Goal: Entertainment & Leisure: Consume media (video, audio)

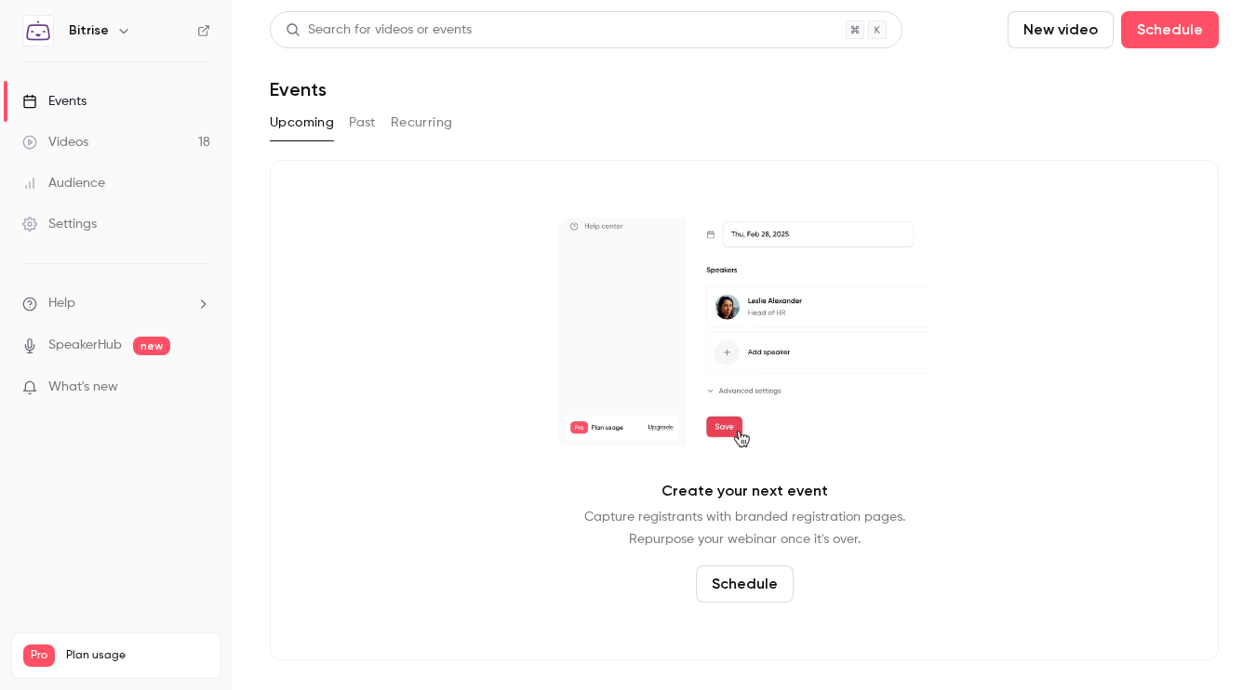
click at [162, 140] on link "Videos 18" at bounding box center [116, 142] width 233 height 41
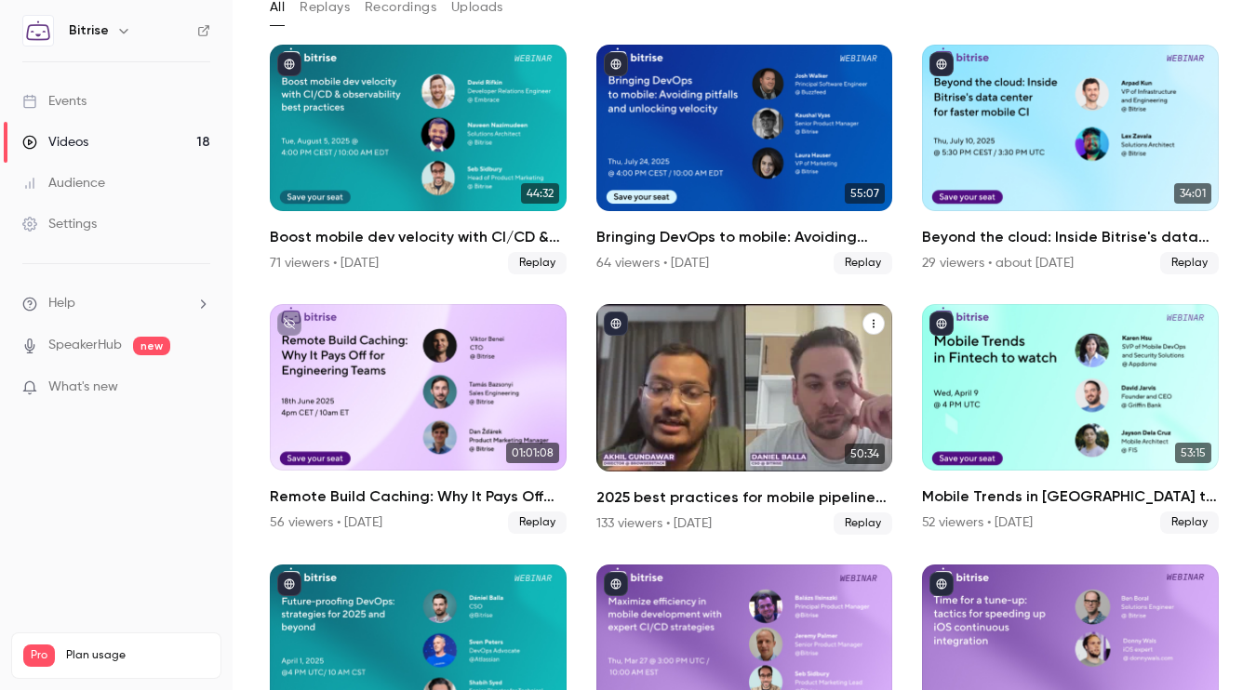
scroll to position [122, 0]
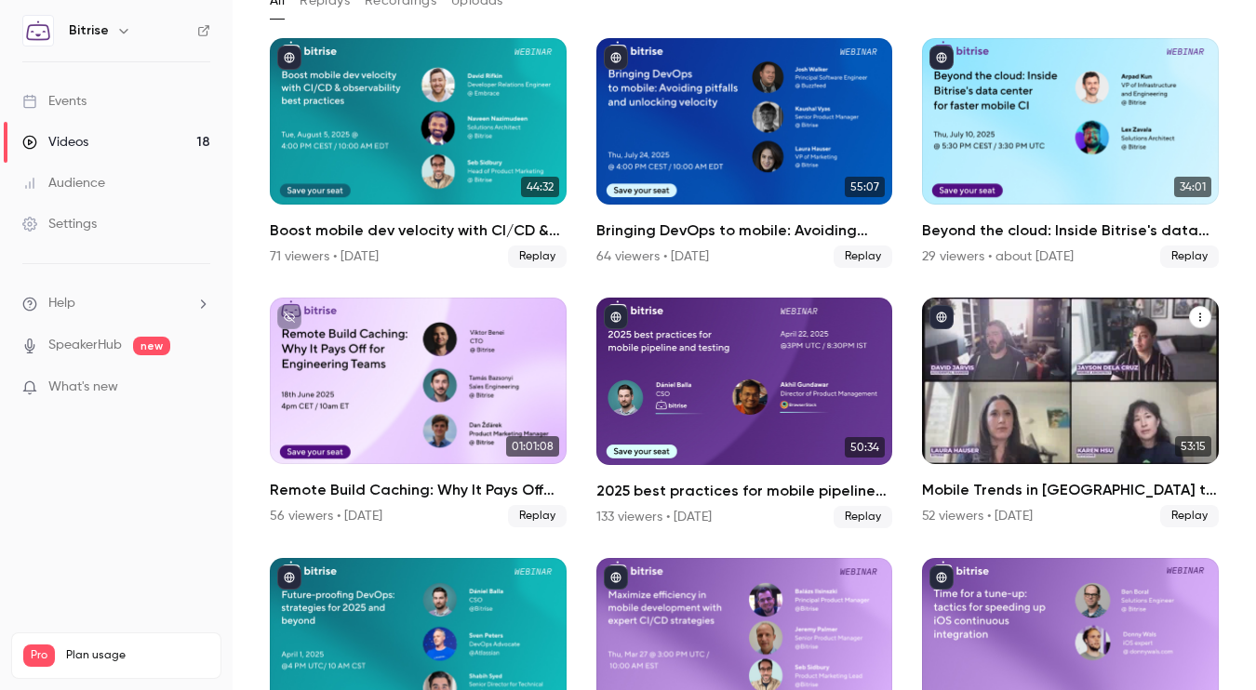
click at [1046, 490] on h2 "Mobile Trends in [GEOGRAPHIC_DATA] to watch" at bounding box center [1070, 490] width 297 height 22
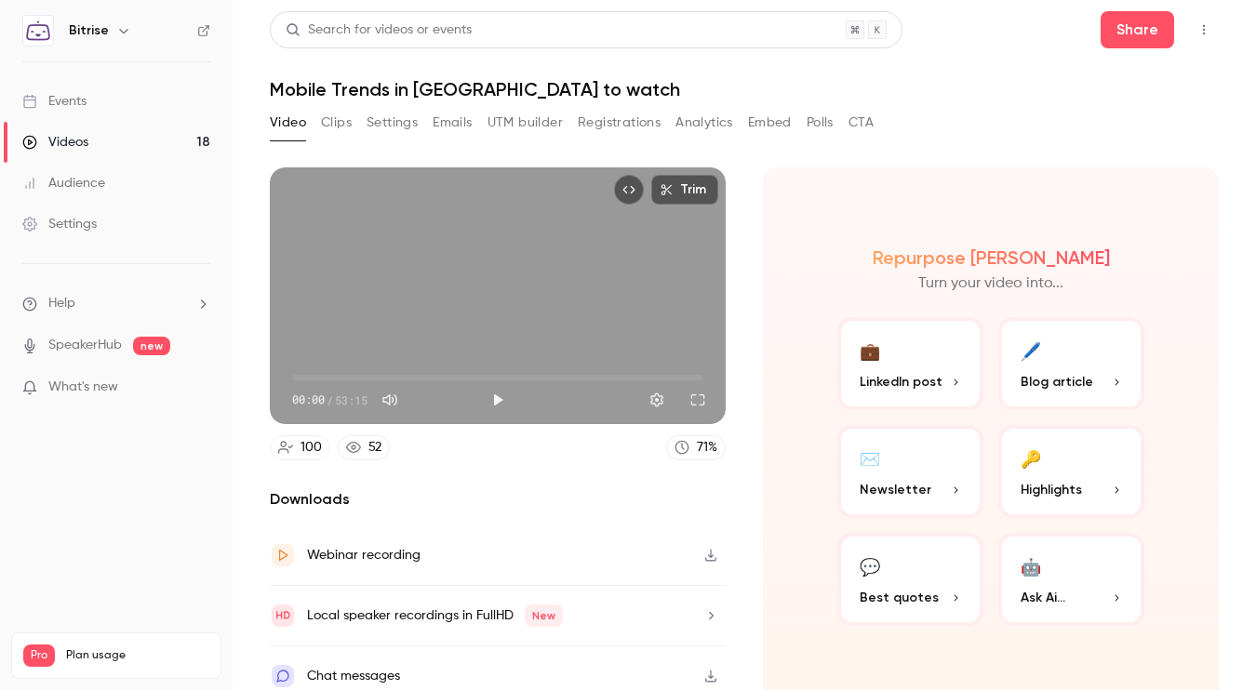
scroll to position [16, 0]
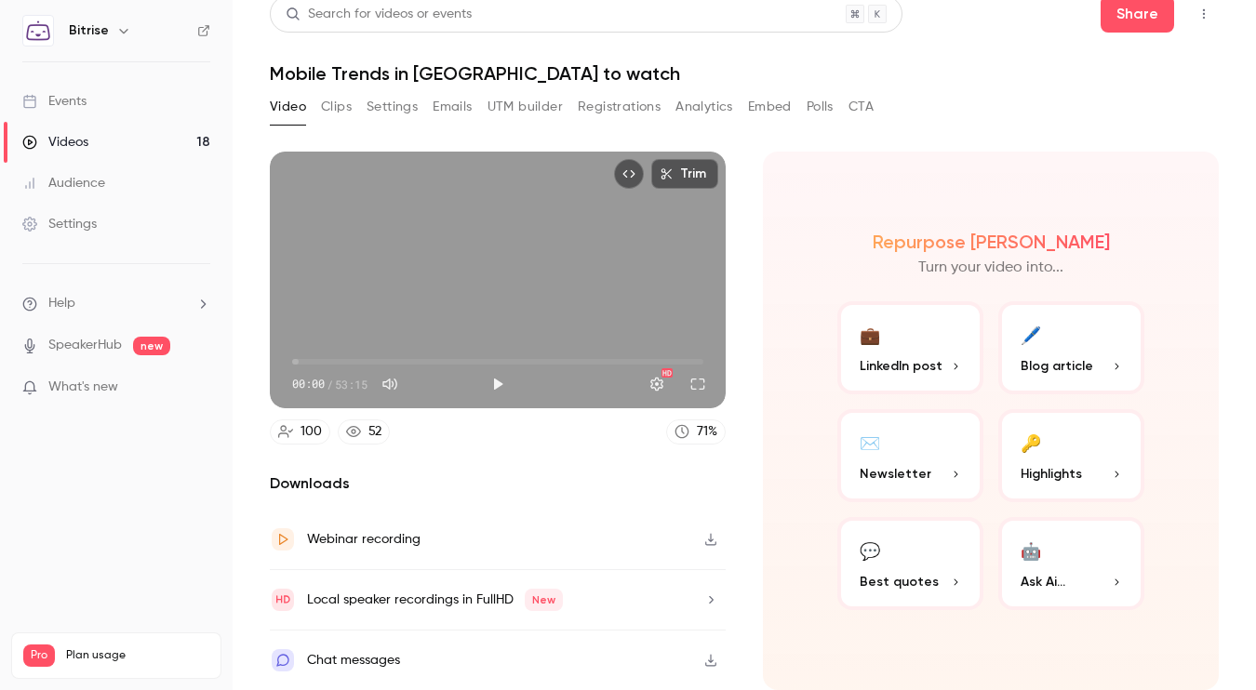
click at [691, 535] on div "Webinar recording" at bounding box center [498, 540] width 456 height 60
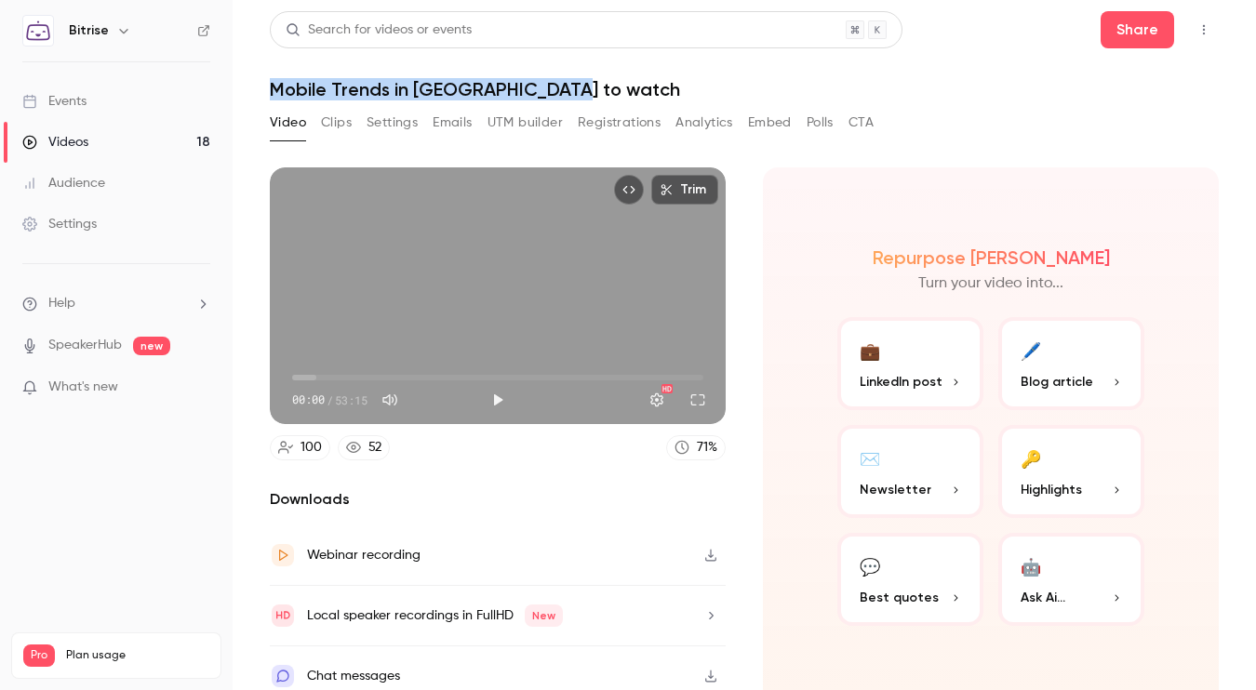
drag, startPoint x: 255, startPoint y: 89, endPoint x: 588, endPoint y: 90, distance: 333.0
click at [588, 90] on main "Search for videos or events Share Mobile Trends in Fintech to watch Video Clips…" at bounding box center [744, 345] width 1023 height 690
copy h1 "Mobile Trends in [GEOGRAPHIC_DATA] to watch"
